Goal: Entertainment & Leisure: Consume media (video, audio)

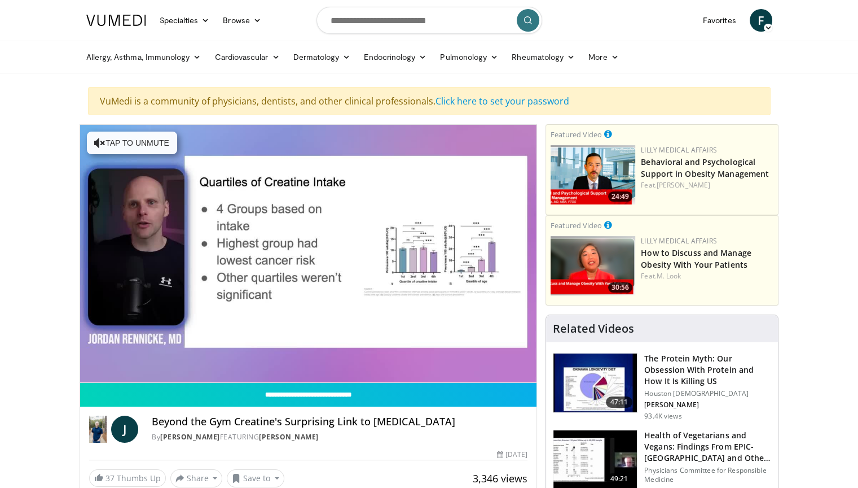
drag, startPoint x: 828, startPoint y: 36, endPoint x: 822, endPoint y: 42, distance: 9.2
click at [828, 35] on header "Specialties Adult & Family Medicine Allergy, [MEDICAL_DATA], Immunology Anesthe…" at bounding box center [429, 36] width 858 height 73
